Goal: Transaction & Acquisition: Subscribe to service/newsletter

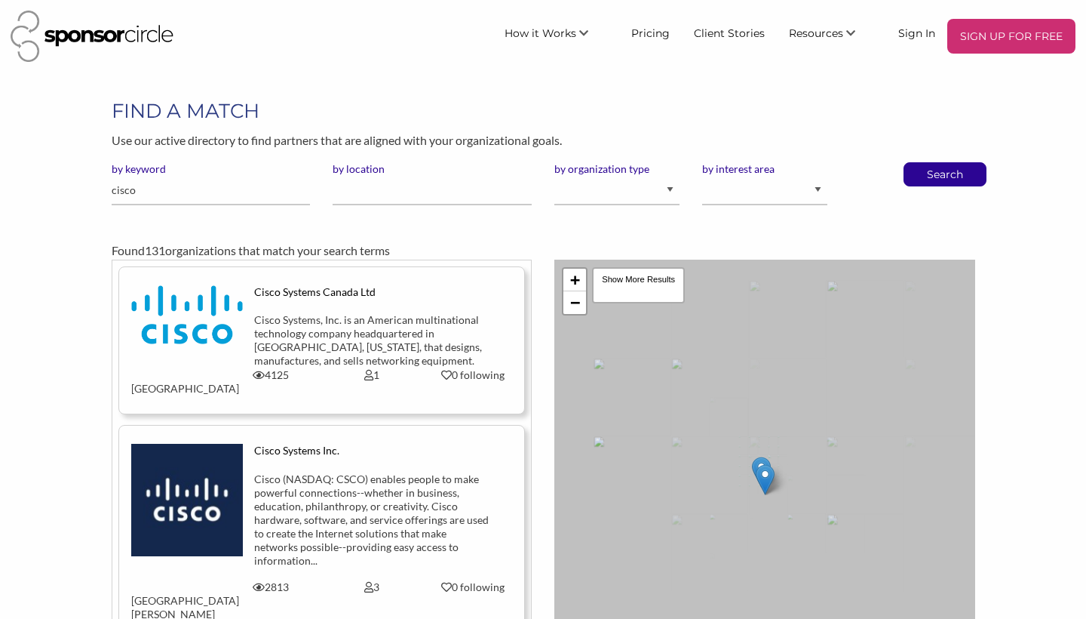
click at [296, 290] on div "Cisco Systems Canada Ltd" at bounding box center [371, 292] width 235 height 14
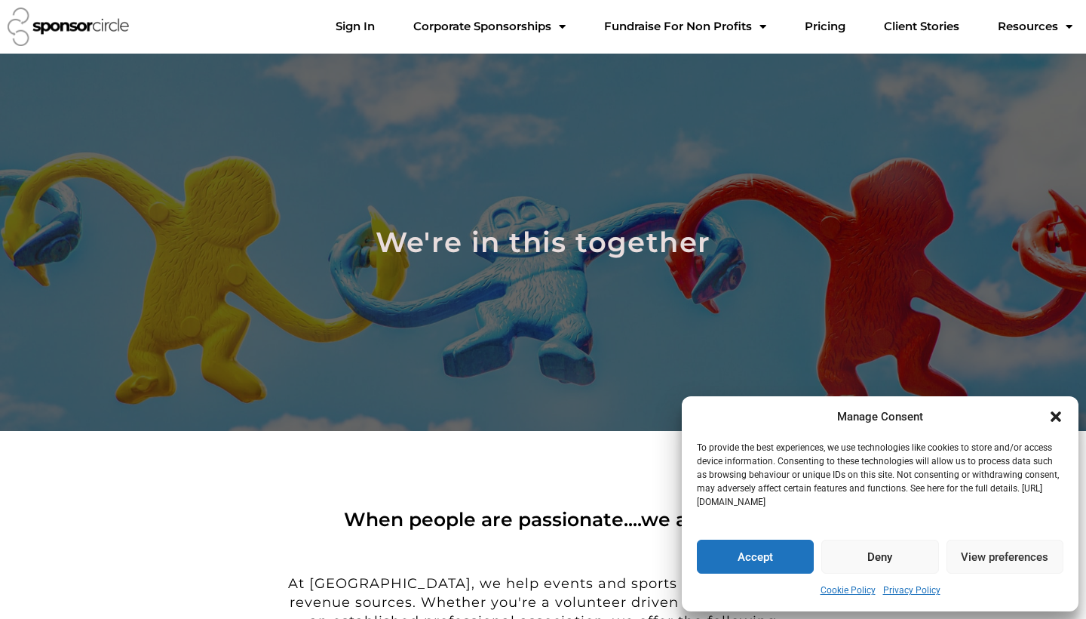
click at [1058, 416] on icon "Close dialogue" at bounding box center [1056, 416] width 11 height 11
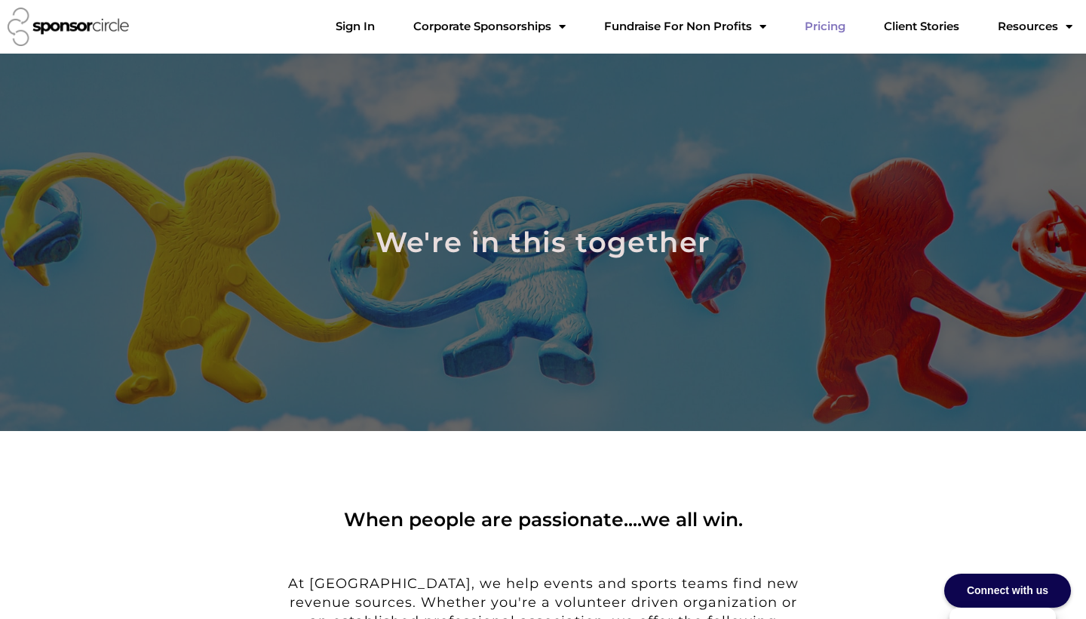
click at [838, 31] on link "Pricing" at bounding box center [825, 26] width 65 height 30
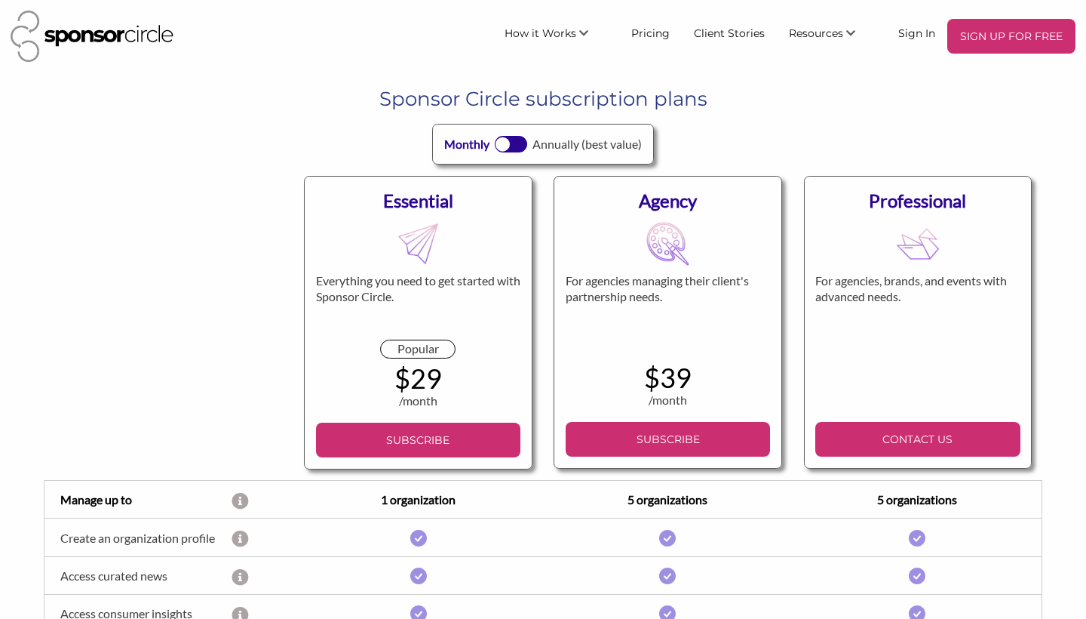
click at [180, 353] on div at bounding box center [169, 321] width 250 height 315
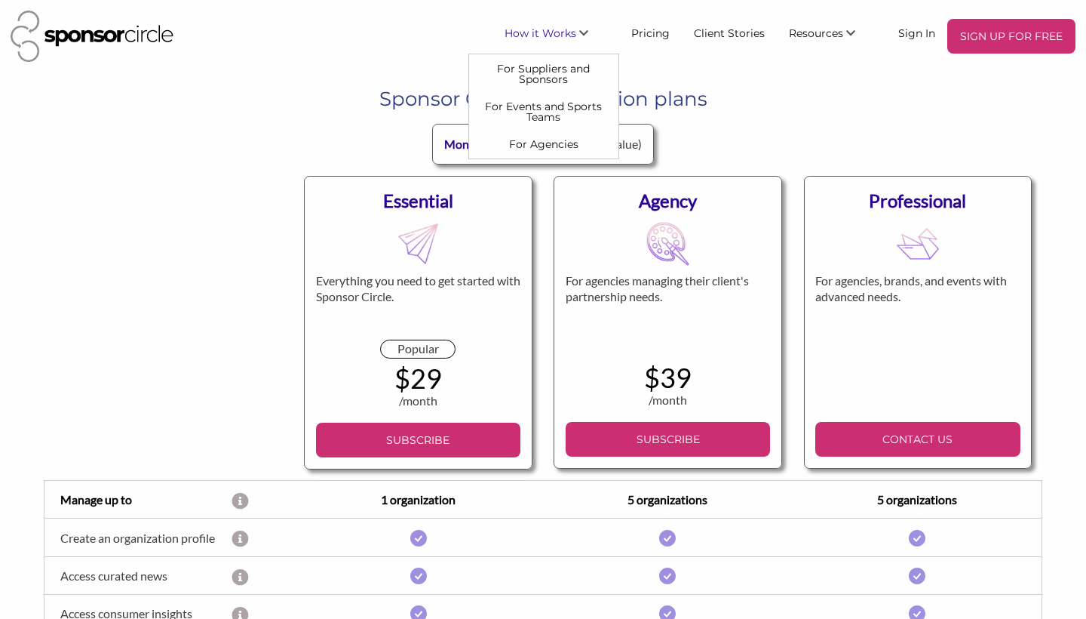
click at [542, 41] on link "How it Works" at bounding box center [556, 32] width 127 height 27
click at [531, 76] on link "For Suppliers and Sponsors" at bounding box center [543, 73] width 149 height 38
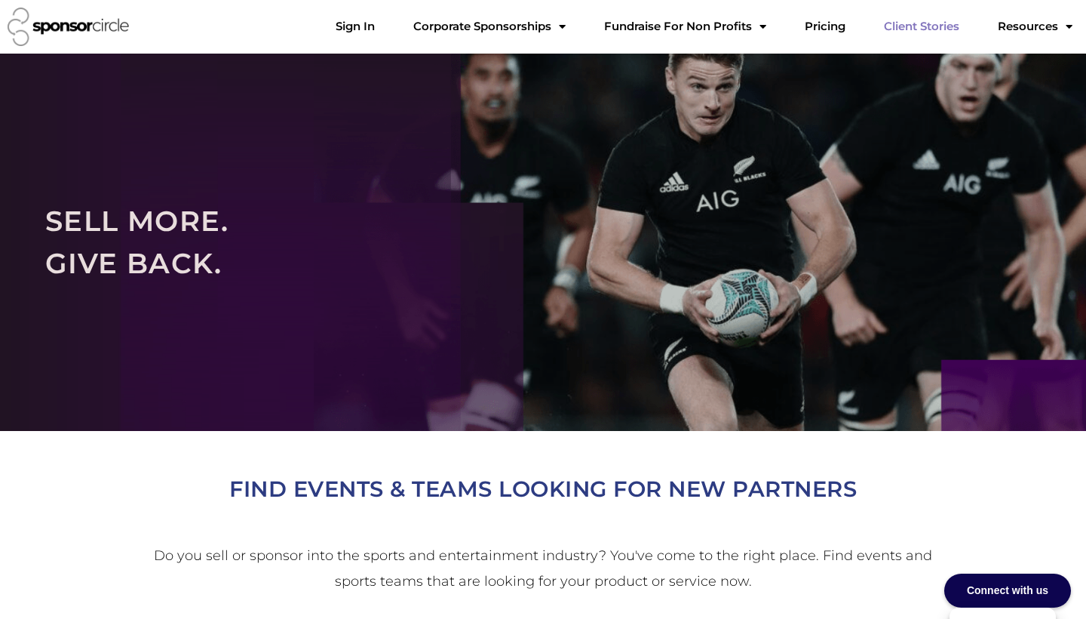
click at [945, 20] on link "Client Stories" at bounding box center [922, 26] width 100 height 30
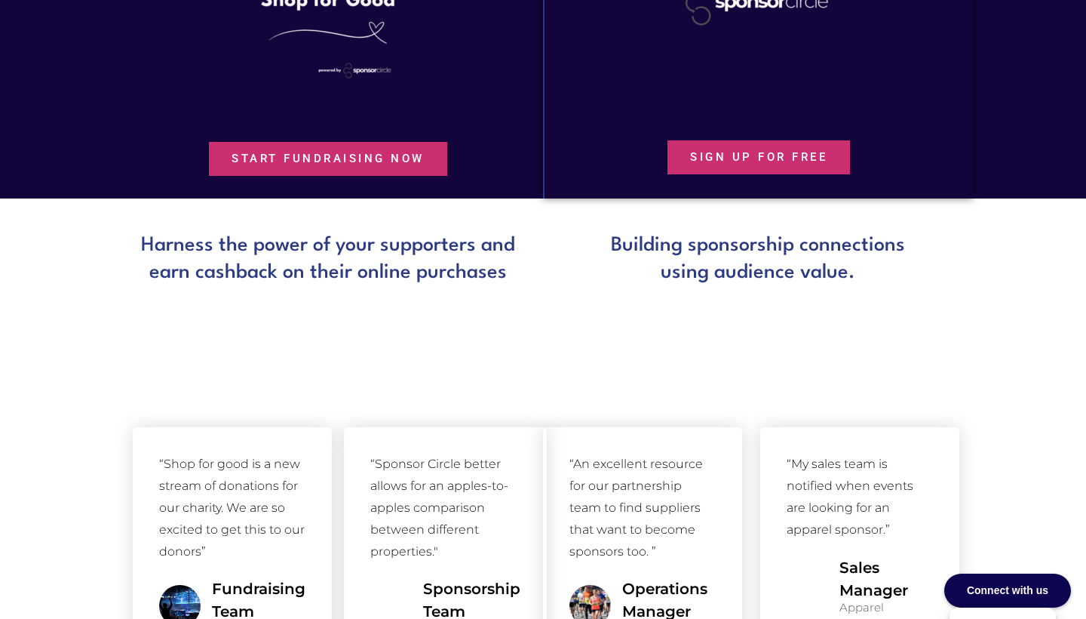
scroll to position [908, 0]
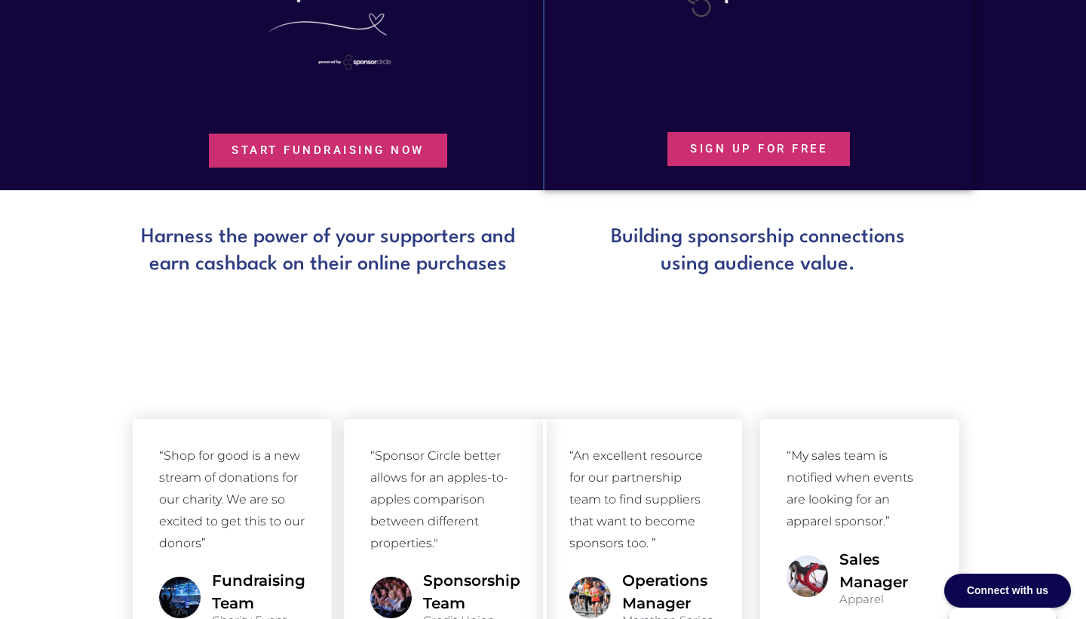
click at [764, 153] on span "SIGN UP FOR FREE" at bounding box center [758, 148] width 137 height 11
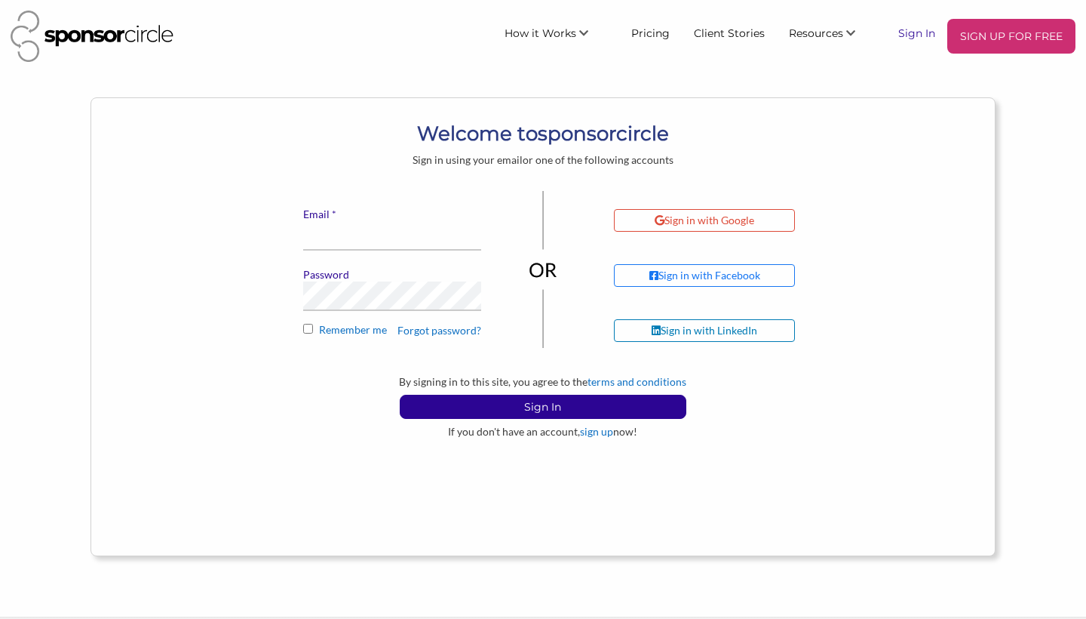
click at [924, 28] on link "Sign In" at bounding box center [916, 32] width 61 height 27
click at [687, 226] on div "Sign in with Google" at bounding box center [705, 221] width 100 height 14
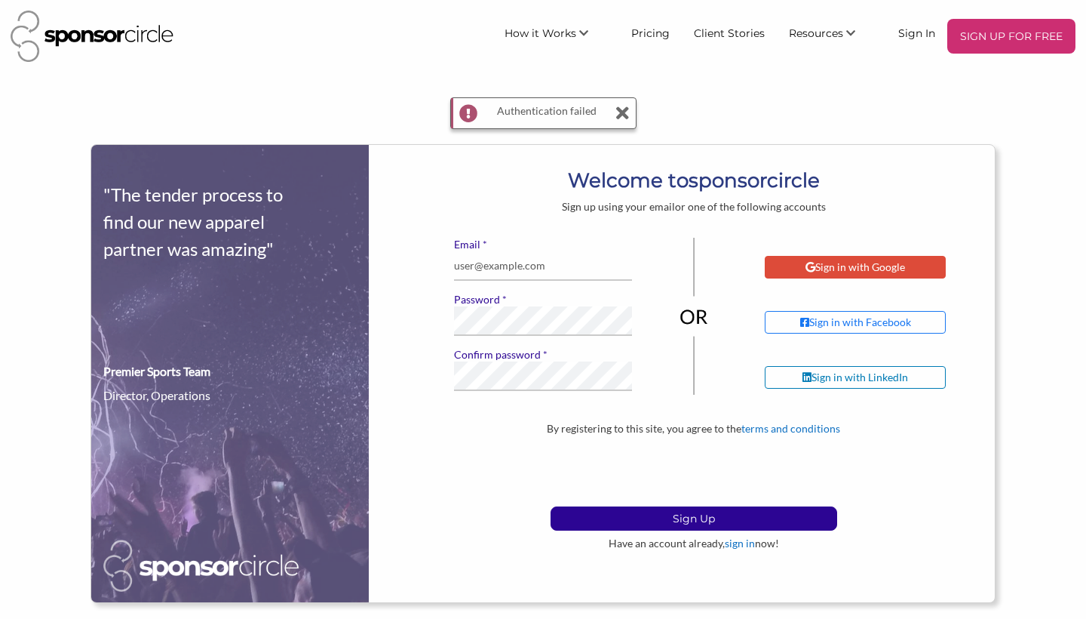
click at [828, 260] on div "Sign in with Google" at bounding box center [856, 267] width 100 height 14
click at [84, 34] on img at bounding box center [92, 36] width 163 height 51
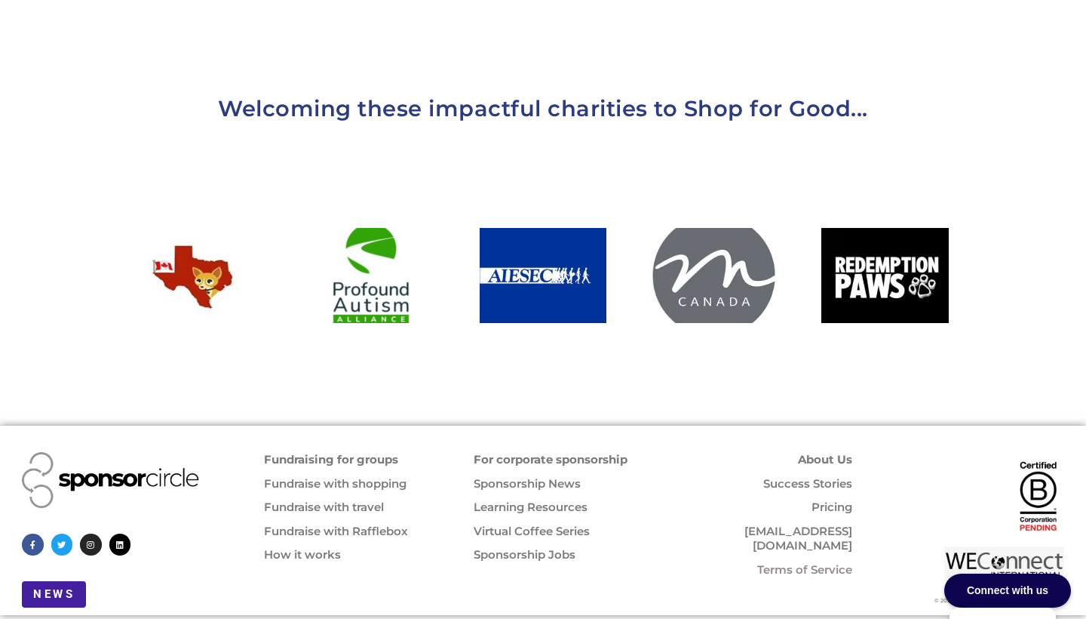
scroll to position [1601, 0]
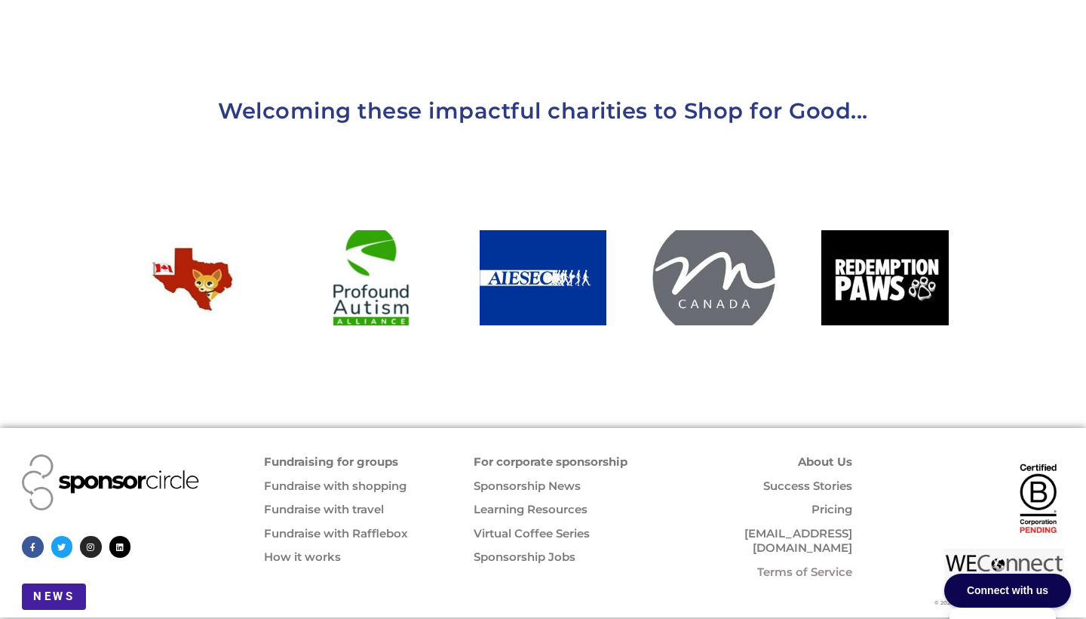
click at [518, 454] on link "For corporate sponsorship" at bounding box center [551, 461] width 154 height 14
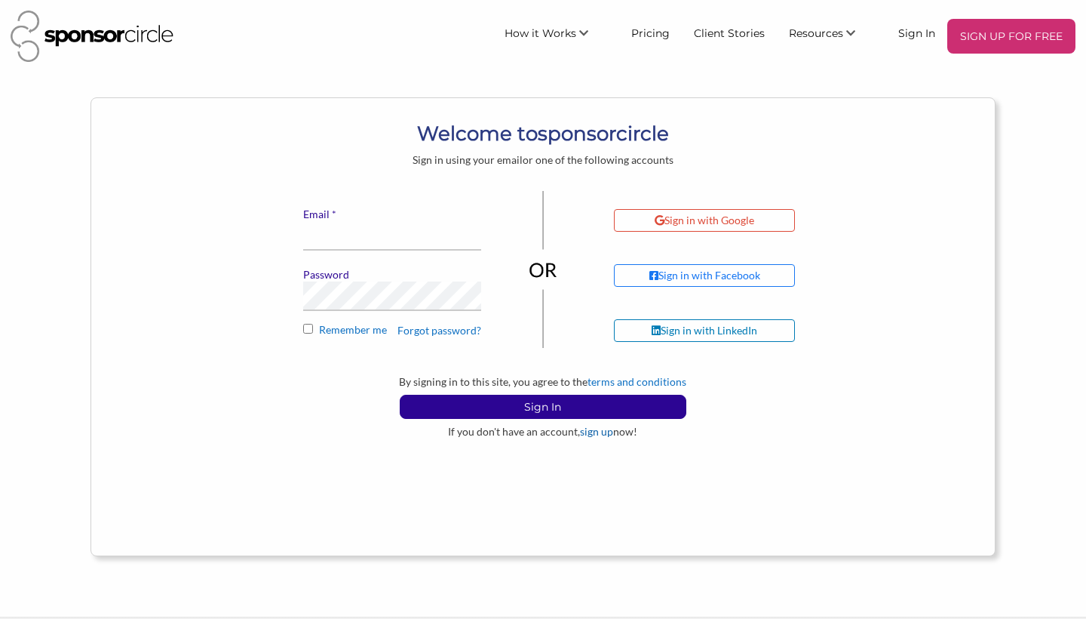
click at [585, 426] on link "sign up" at bounding box center [596, 431] width 33 height 13
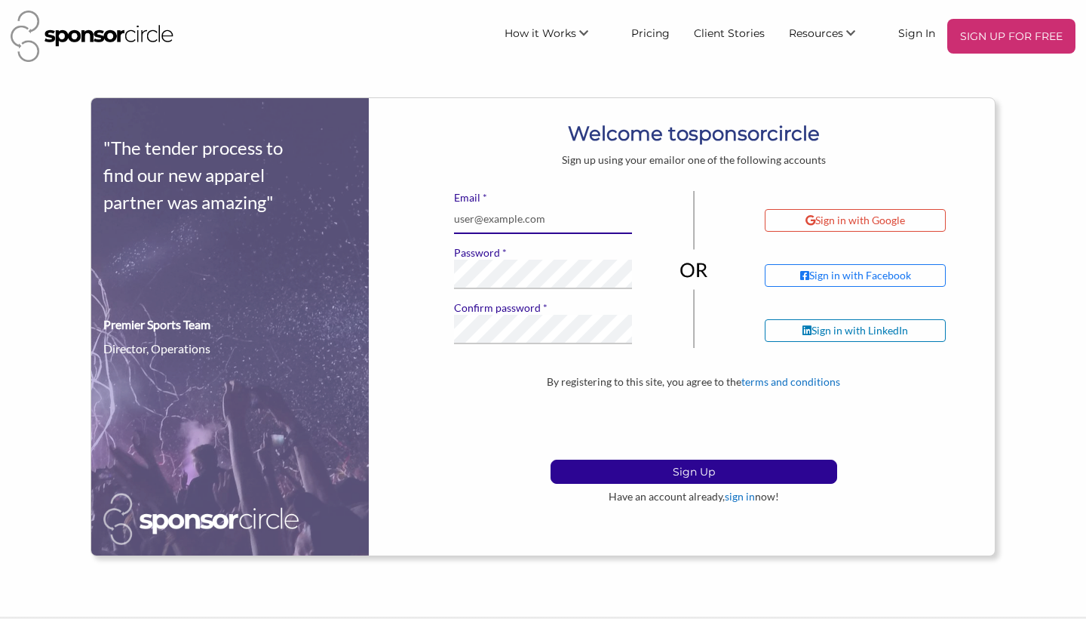
click at [502, 215] on input "* Email" at bounding box center [543, 218] width 178 height 29
type input "S"
type input "shadespartners@gmail.com"
click at [421, 419] on div "By registering to this site, you agree to the terms and conditions Sign Up Have…" at bounding box center [693, 439] width 603 height 128
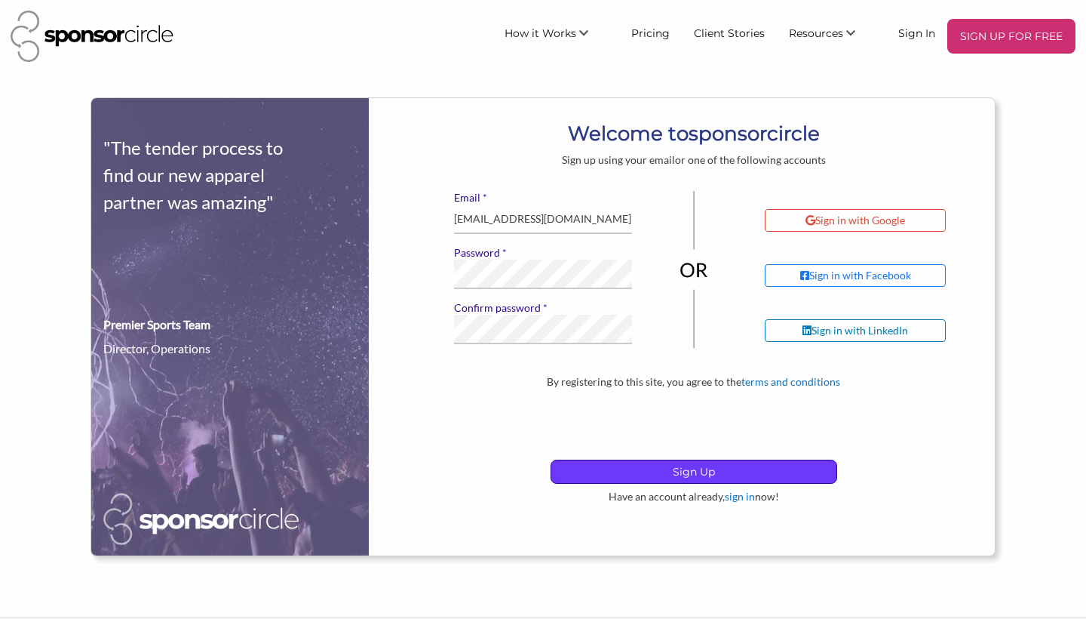
click at [621, 475] on p "Sign Up" at bounding box center [693, 471] width 285 height 23
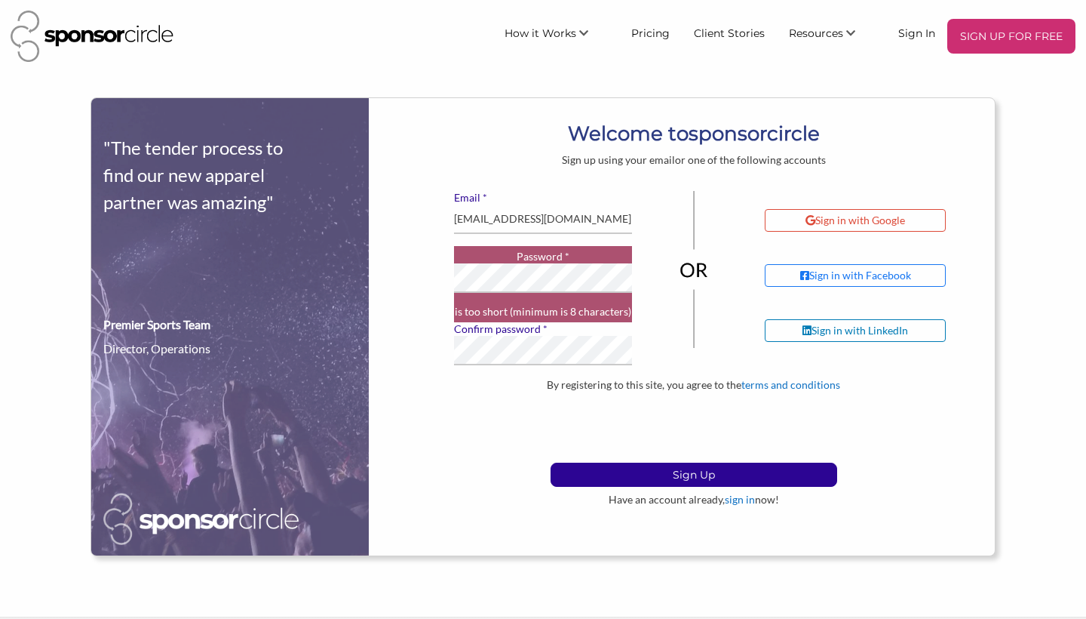
click at [462, 429] on div "By registering to this site, you agree to the terms and conditions Sign Up Have…" at bounding box center [693, 442] width 603 height 128
click at [617, 475] on p "Sign Up" at bounding box center [693, 474] width 285 height 23
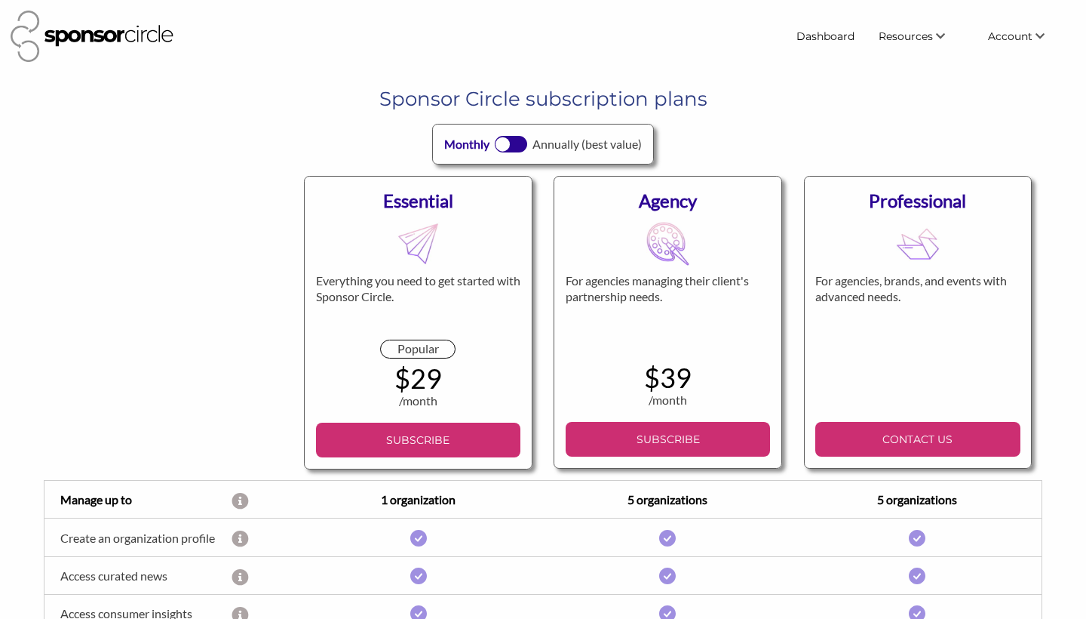
click at [520, 144] on div at bounding box center [511, 144] width 32 height 17
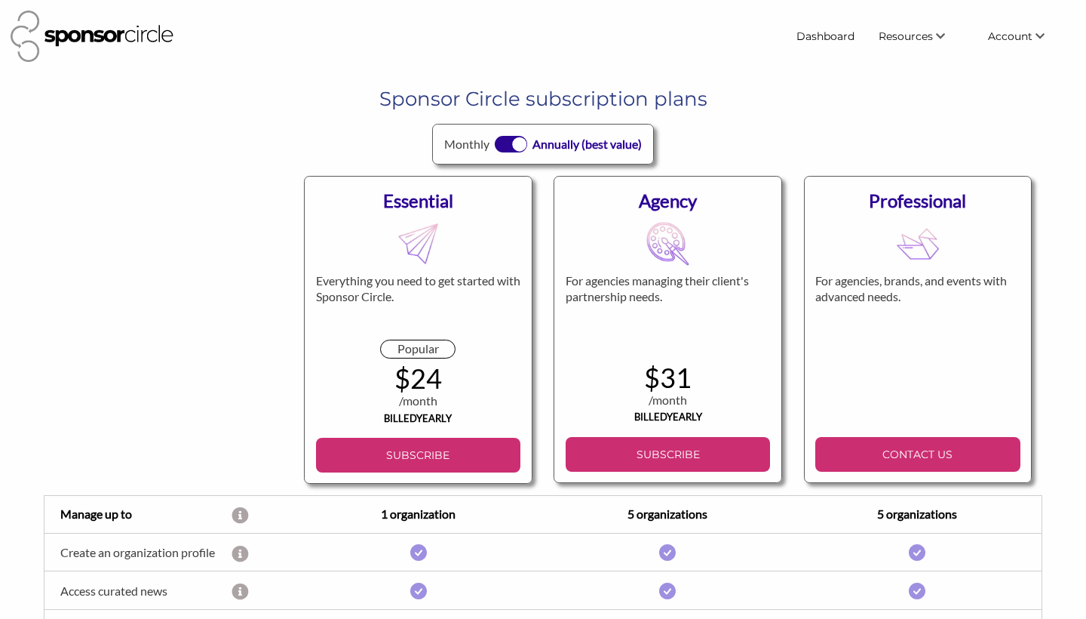
click at [520, 144] on div "Monthly Annually (best value)" at bounding box center [542, 144] width 221 height 41
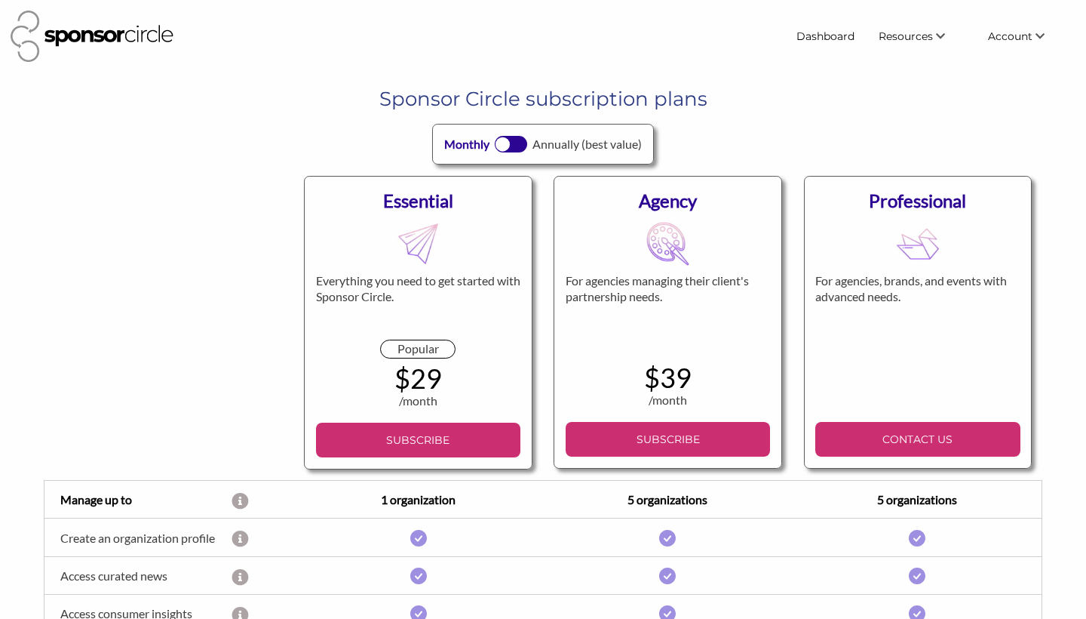
click at [94, 31] on img at bounding box center [92, 36] width 163 height 51
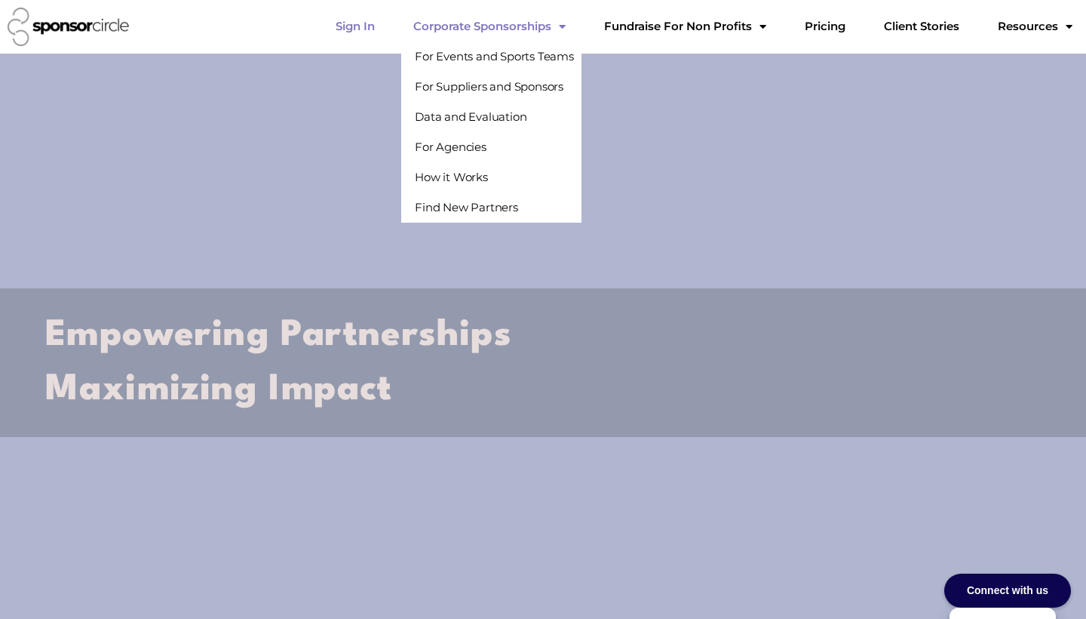
click at [387, 25] on link "Sign In" at bounding box center [355, 26] width 63 height 30
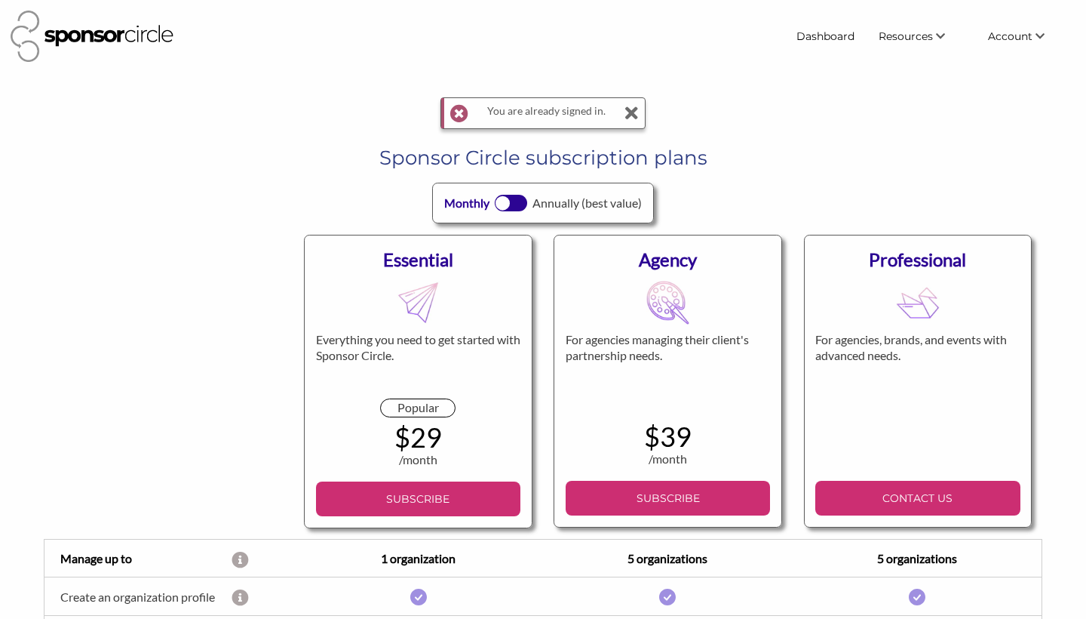
click at [745, 117] on div "You are already signed in." at bounding box center [543, 120] width 1086 height 47
click at [390, 502] on p "SUBSCRIBE" at bounding box center [418, 498] width 193 height 23
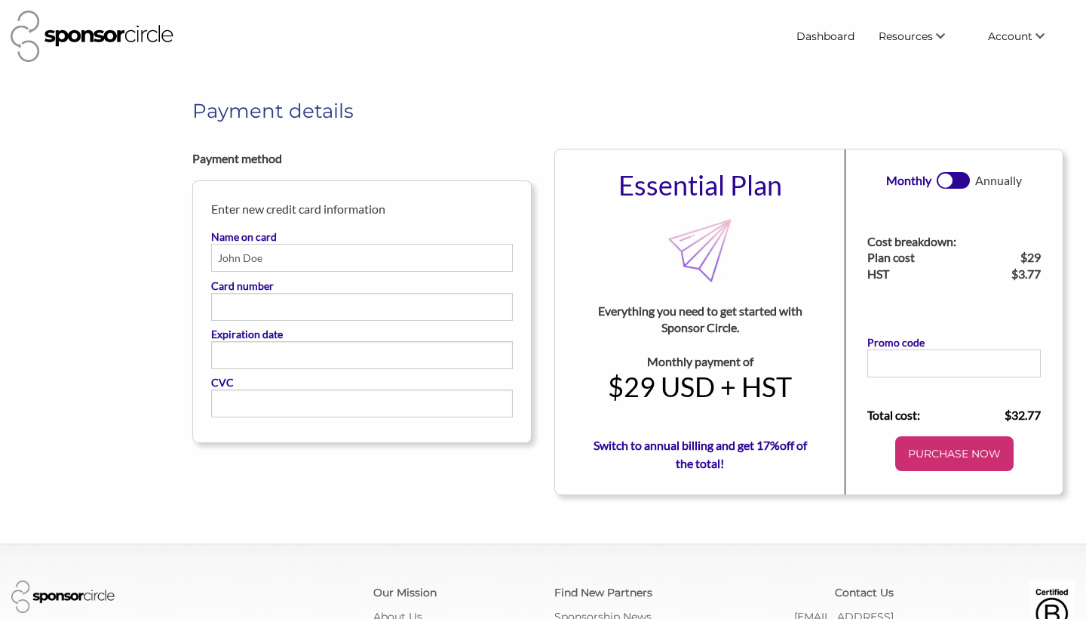
click at [261, 257] on input "Name on card" at bounding box center [362, 258] width 302 height 28
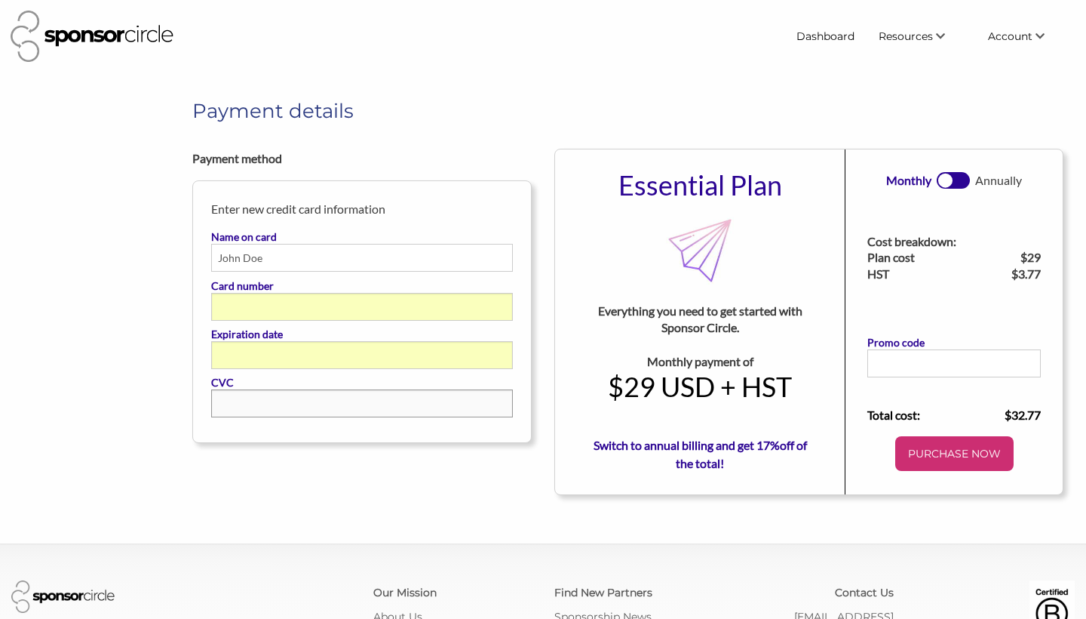
click at [276, 262] on input "Name on card" at bounding box center [362, 258] width 302 height 28
type input "CAMERON TERRY"
click at [336, 483] on div "Payment method Enter new credit card information Name on card CAMERON TERRY Car…" at bounding box center [543, 322] width 724 height 346
click at [972, 445] on p "PURCHASE NOW" at bounding box center [955, 453] width 106 height 23
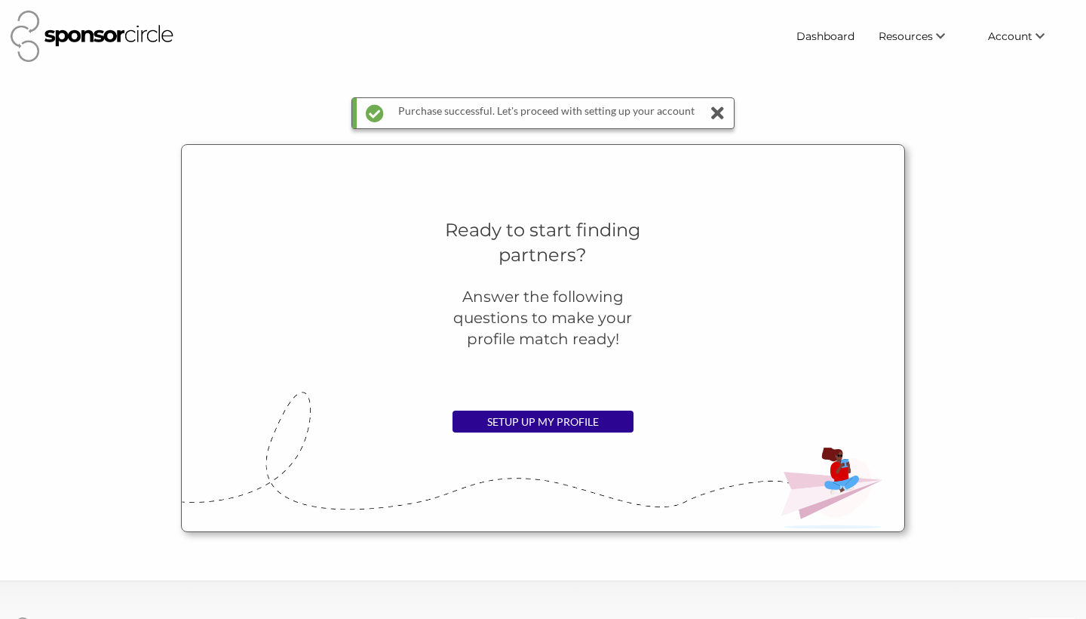
click at [714, 115] on icon at bounding box center [717, 113] width 21 height 30
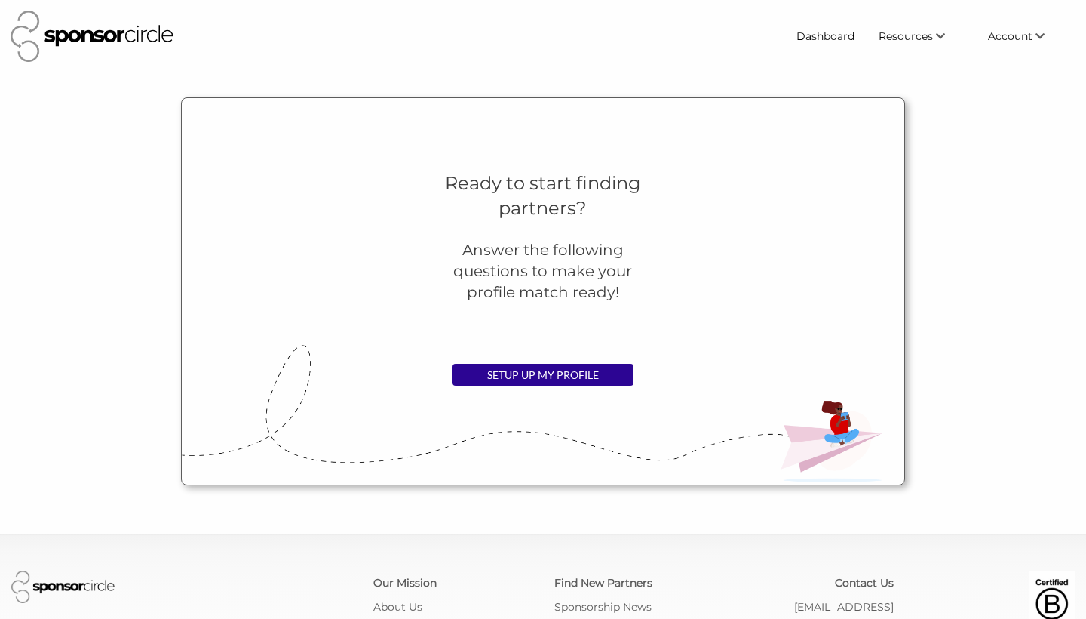
click at [163, 42] on img at bounding box center [92, 36] width 163 height 51
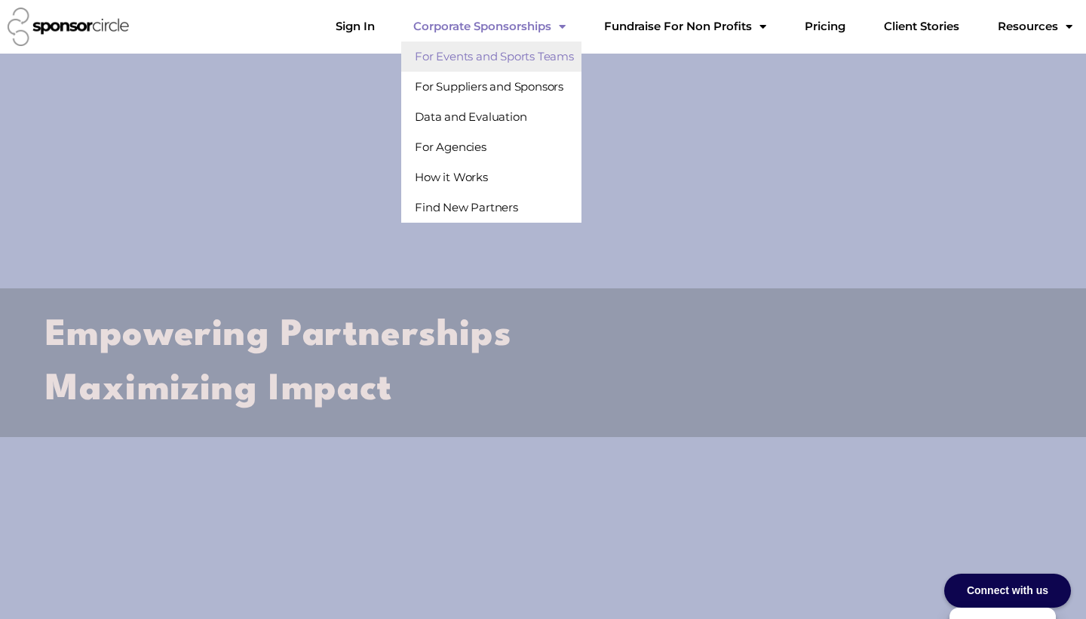
click at [535, 53] on link "For Events and Sports Teams" at bounding box center [491, 56] width 180 height 30
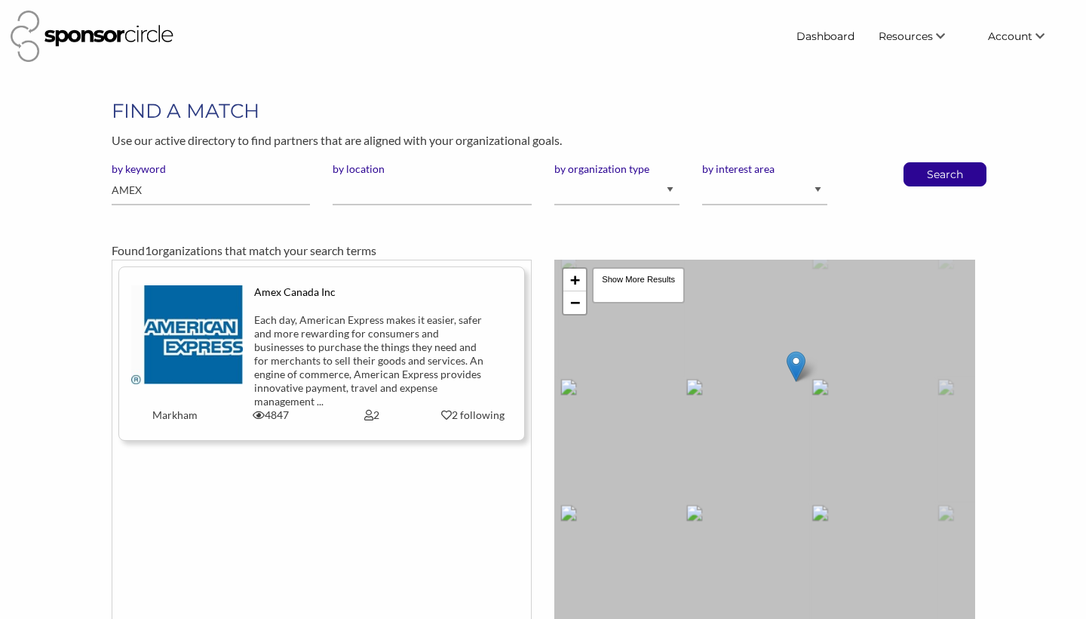
click at [291, 324] on div "Each day, American Express makes it easier, safer and more rewarding for consum…" at bounding box center [371, 360] width 235 height 95
click at [198, 193] on input "AMEX" at bounding box center [211, 190] width 199 height 29
type input "CHASE"
click at [945, 173] on button "Search" at bounding box center [945, 174] width 50 height 23
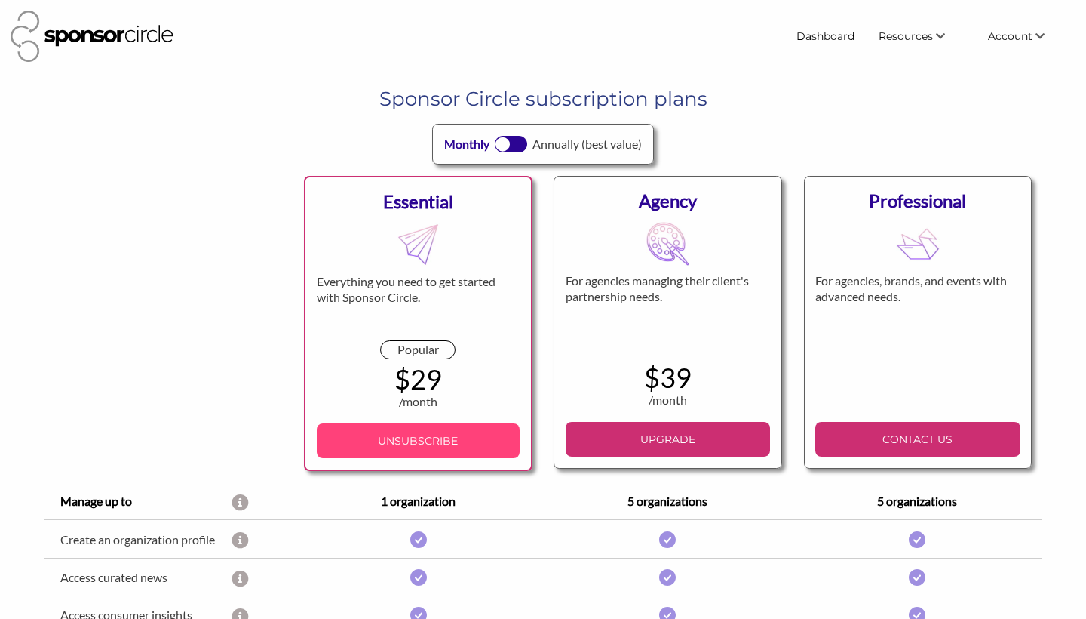
click at [436, 437] on p "UNSUBSCRIBE" at bounding box center [419, 440] width 192 height 23
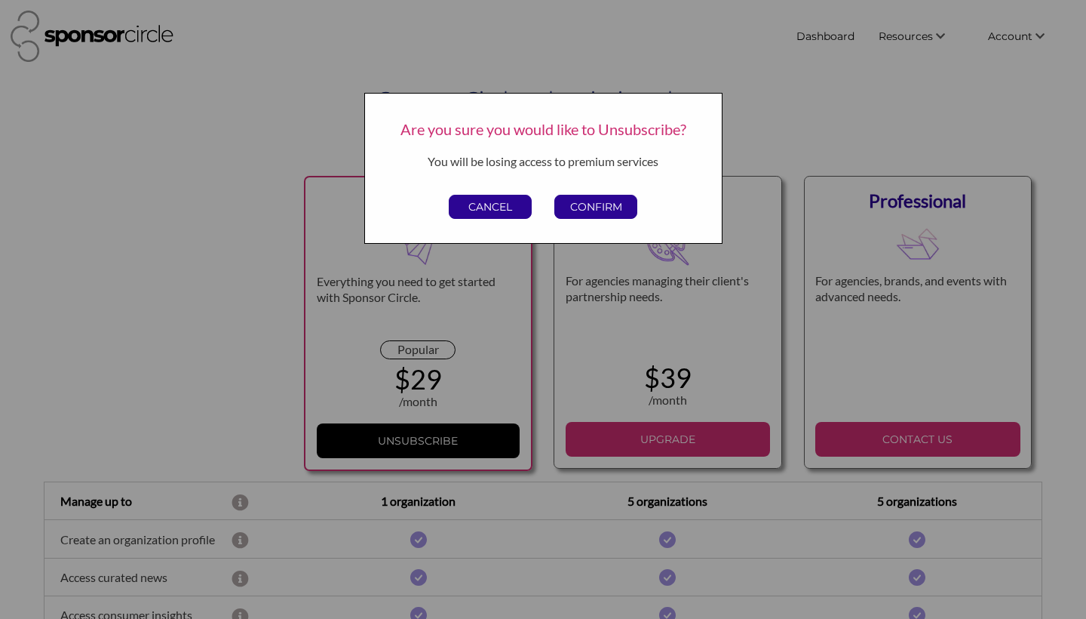
click at [604, 206] on p "CONFIRM" at bounding box center [595, 206] width 81 height 23
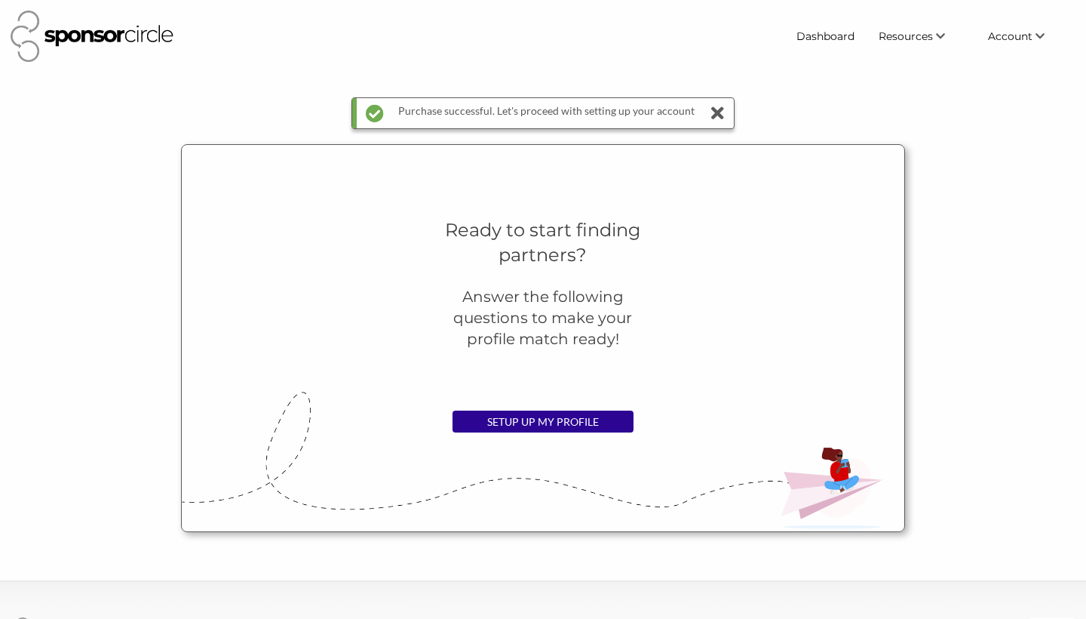
click at [718, 111] on icon at bounding box center [717, 113] width 21 height 30
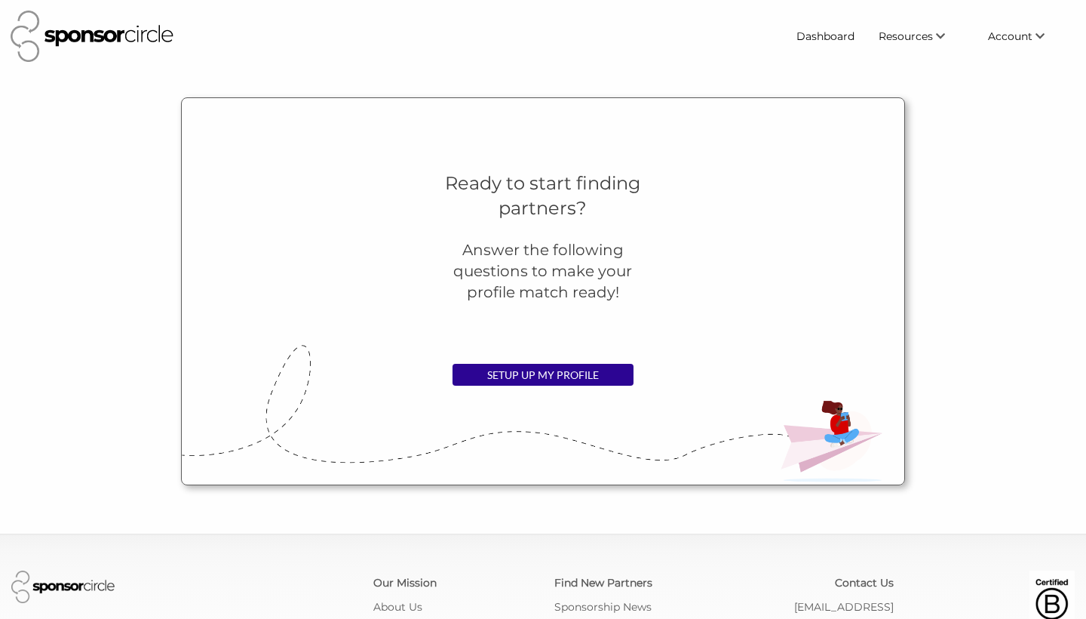
click at [299, 42] on div at bounding box center [397, 36] width 773 height 51
